Goal: Transaction & Acquisition: Purchase product/service

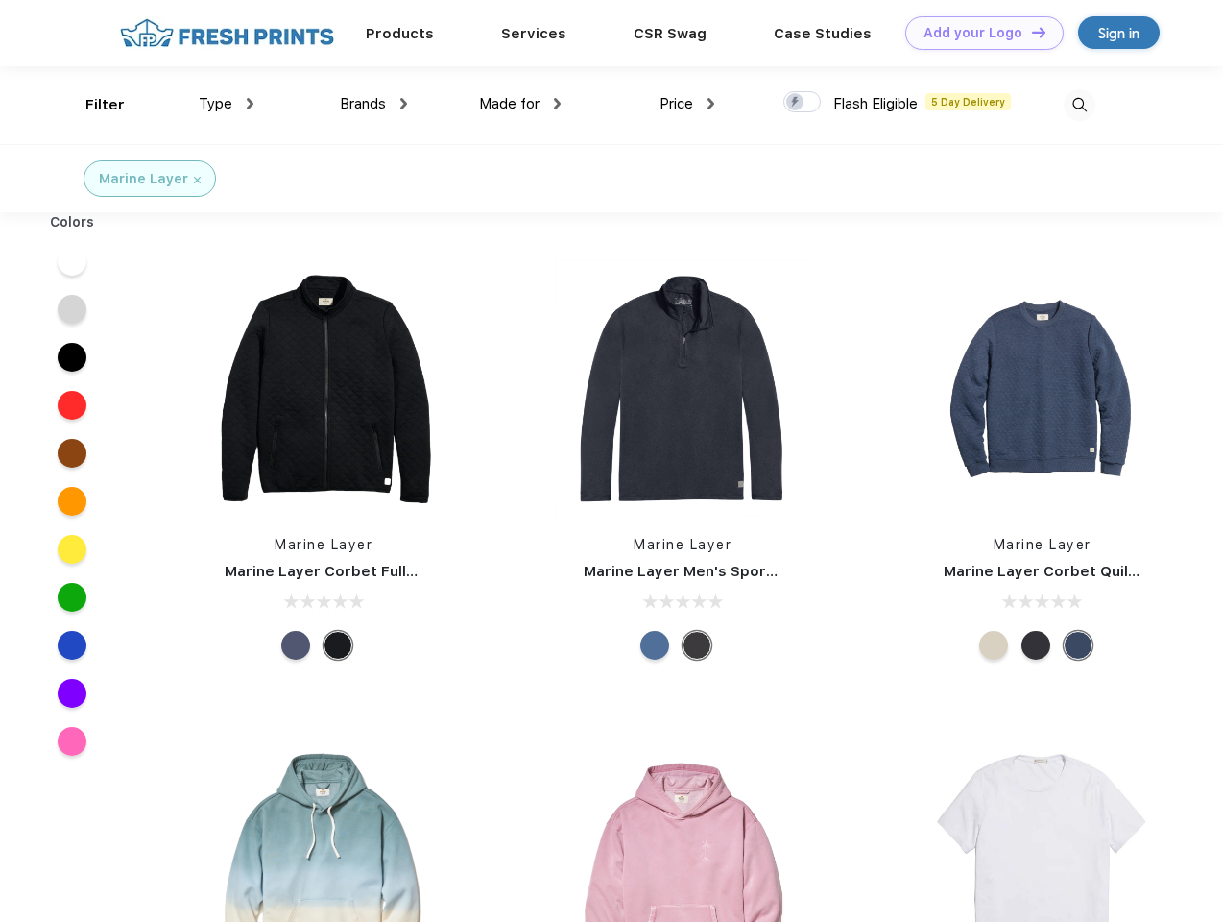
click at [978, 33] on link "Add your Logo Design Tool" at bounding box center [985, 33] width 158 height 34
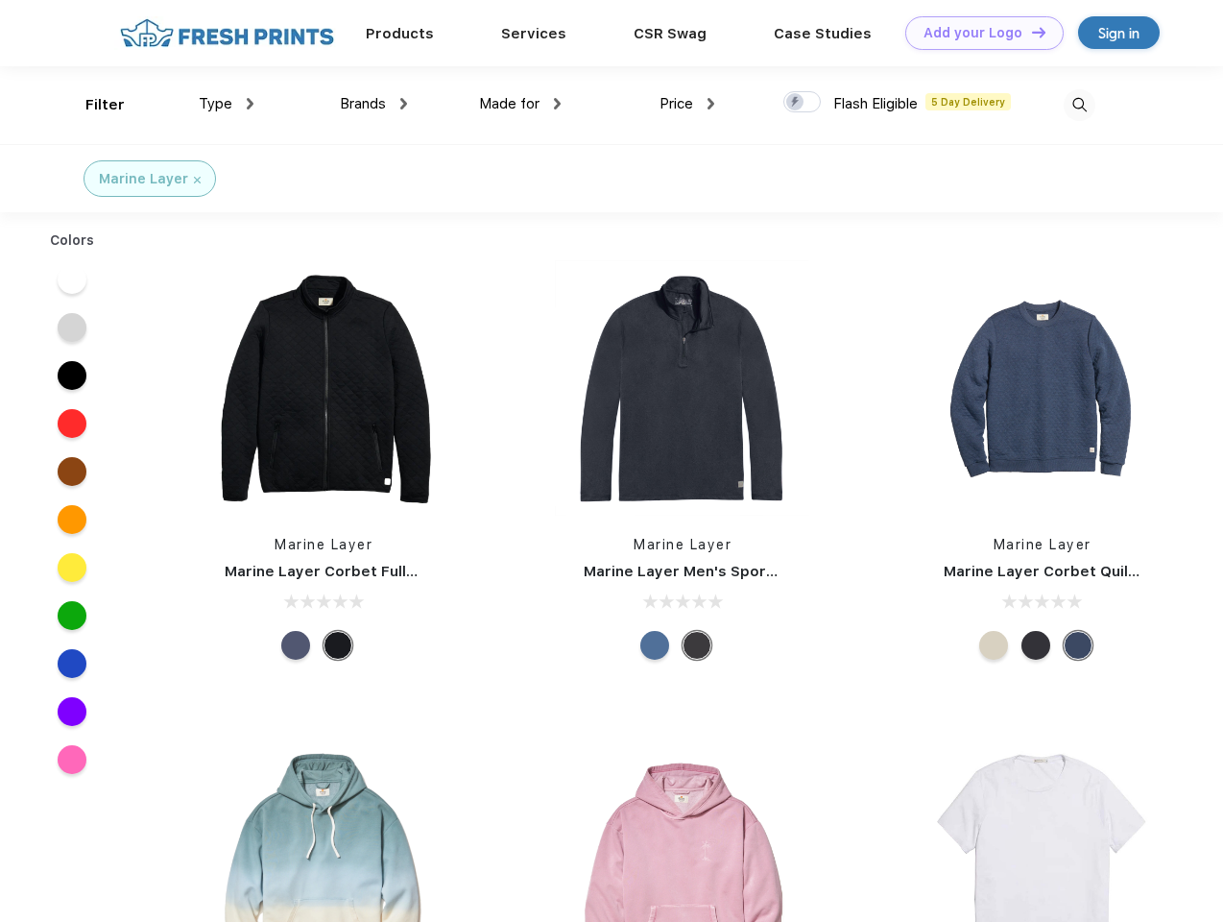
click at [0, 0] on div "Design Tool" at bounding box center [0, 0] width 0 height 0
click at [1030, 32] on link "Add your Logo Design Tool" at bounding box center [985, 33] width 158 height 34
click at [92, 105] on div "Filter" at bounding box center [104, 105] width 39 height 22
click at [227, 104] on span "Type" at bounding box center [216, 103] width 34 height 17
click at [374, 104] on span "Brands" at bounding box center [363, 103] width 46 height 17
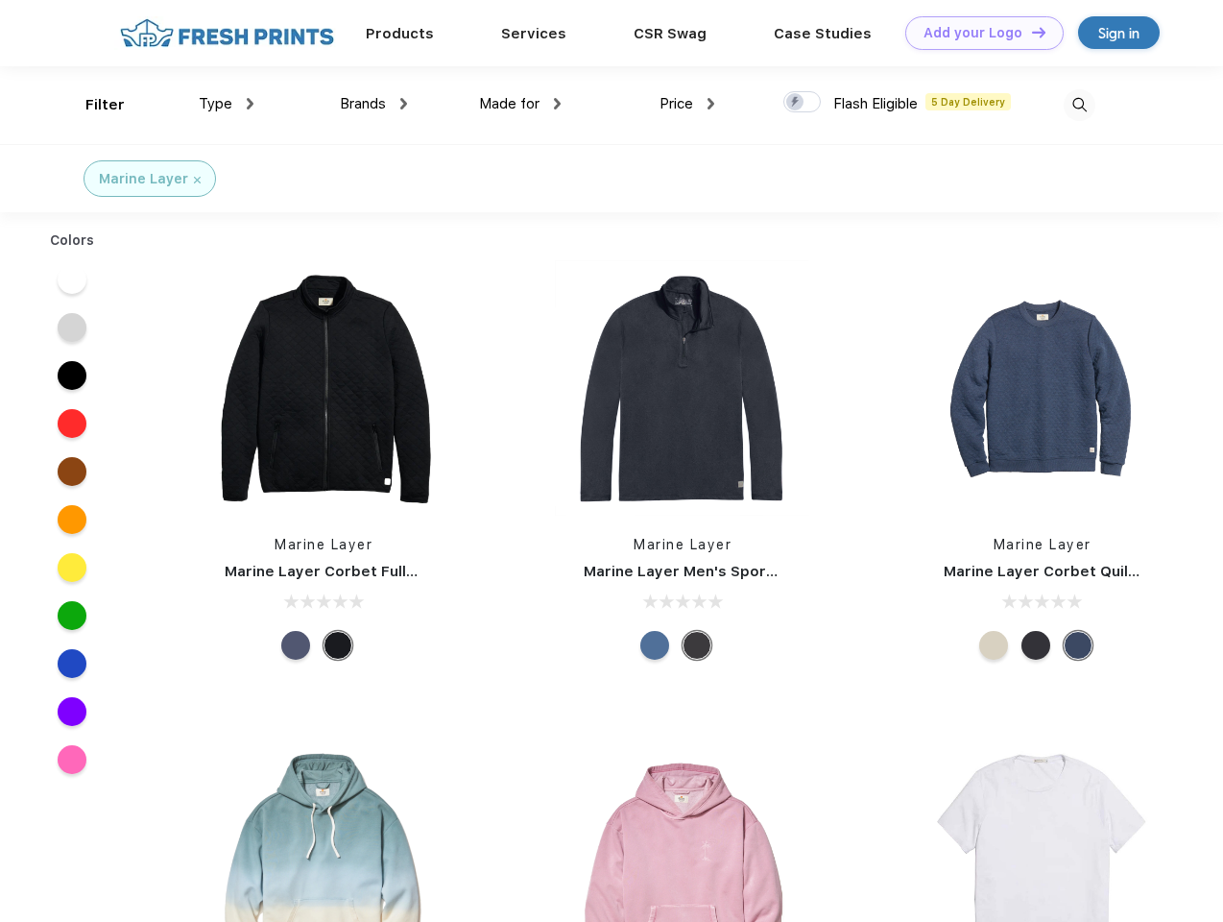
click at [520, 104] on span "Made for" at bounding box center [509, 103] width 60 height 17
click at [688, 104] on span "Price" at bounding box center [677, 103] width 34 height 17
click at [803, 103] on div at bounding box center [802, 101] width 37 height 21
click at [796, 103] on input "checkbox" at bounding box center [790, 96] width 12 height 12
click at [1079, 105] on img at bounding box center [1080, 105] width 32 height 32
